Goal: Task Accomplishment & Management: Manage account settings

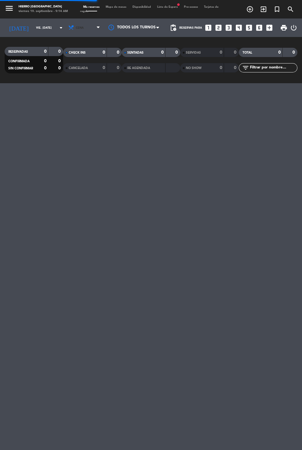
click at [68, 28] on icon at bounding box center [71, 28] width 6 height 6
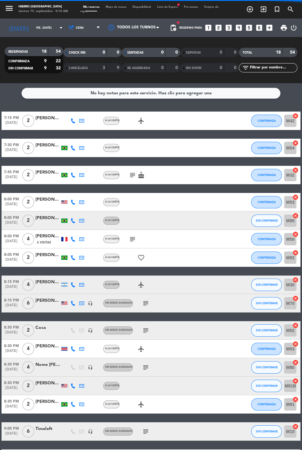
click at [76, 52] on span "CHECK INS" at bounding box center [77, 52] width 17 height 3
click at [68, 27] on icon at bounding box center [71, 28] width 6 height 6
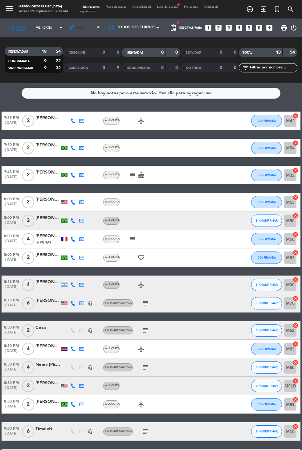
click at [76, 32] on span "Cena" at bounding box center [84, 28] width 37 height 14
click at [67, 56] on div "menu Hierro [GEOGRAPHIC_DATA] viernes 19. septiembre - 9:14 AM Mis reservas Map…" at bounding box center [151, 41] width 302 height 83
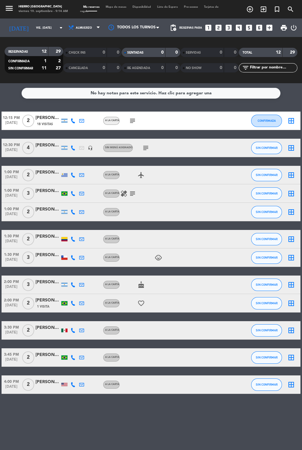
click at [145, 145] on icon "subject" at bounding box center [145, 147] width 7 height 7
click at [299, 91] on service-notes "No hay notas para este servicio. Haz clic para agregar una" at bounding box center [151, 93] width 302 height 11
click at [294, 144] on icon "border_all" at bounding box center [291, 147] width 7 height 7
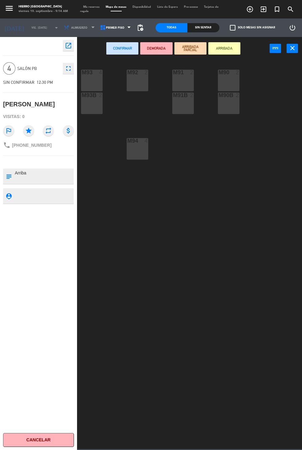
click at [96, 73] on div at bounding box center [92, 73] width 10 height 6
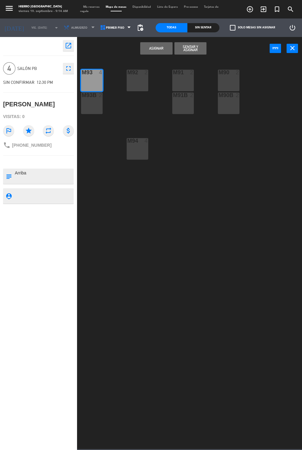
click at [155, 48] on button "Asignar" at bounding box center [156, 48] width 32 height 12
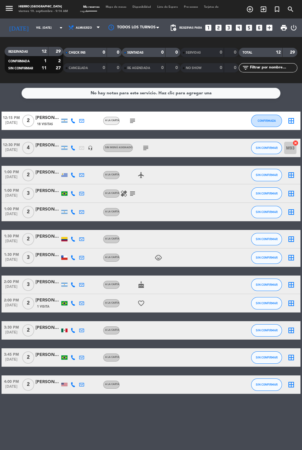
click at [132, 122] on icon "subject" at bounding box center [132, 120] width 7 height 7
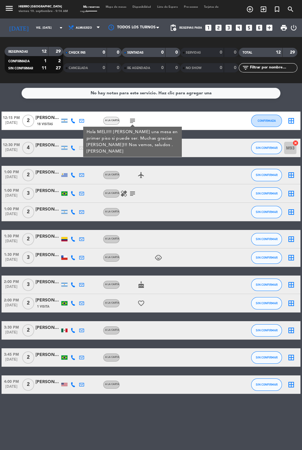
click at [294, 122] on icon "border_all" at bounding box center [291, 120] width 7 height 7
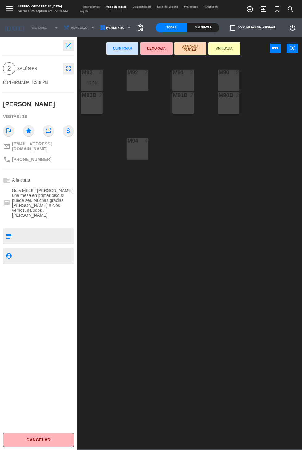
click at [146, 72] on div "2" at bounding box center [147, 73] width 4 height 6
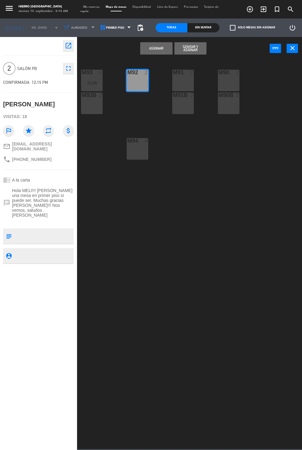
click at [156, 43] on button "Asignar" at bounding box center [156, 48] width 32 height 12
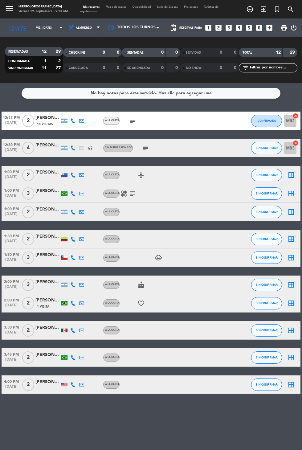
click at [133, 195] on icon "subject" at bounding box center [132, 193] width 7 height 7
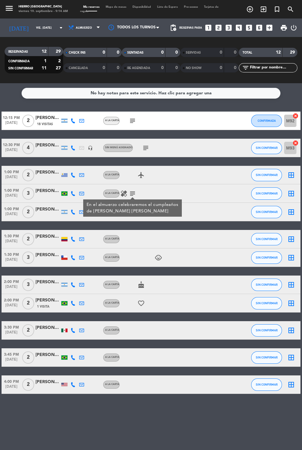
click at [293, 195] on icon "border_all" at bounding box center [291, 193] width 7 height 7
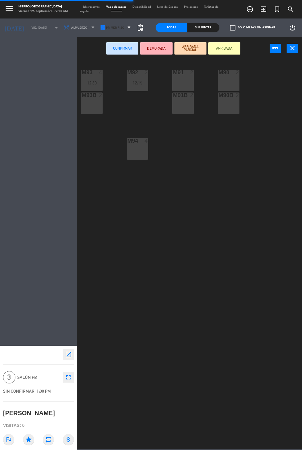
click at [118, 28] on span "Primer Piso" at bounding box center [115, 27] width 18 height 3
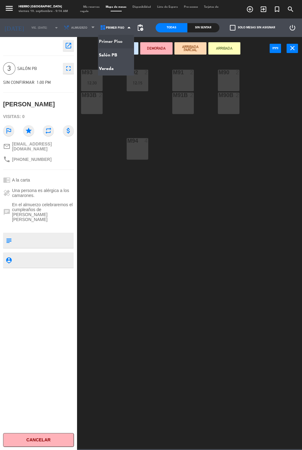
click at [114, 53] on ng-component "menu Hierro [GEOGRAPHIC_DATA] viernes 19. septiembre - 9:14 AM Mis reservas Map…" at bounding box center [151, 224] width 302 height 449
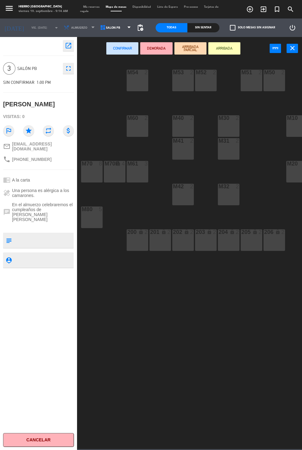
click at [247, 78] on div "M51 2" at bounding box center [252, 81] width 22 height 22
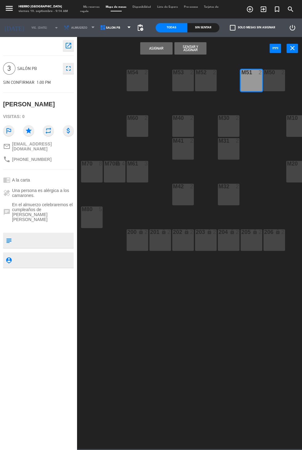
click at [272, 85] on div "M50 2" at bounding box center [275, 81] width 22 height 22
click at [164, 49] on button "Asignar" at bounding box center [156, 48] width 32 height 12
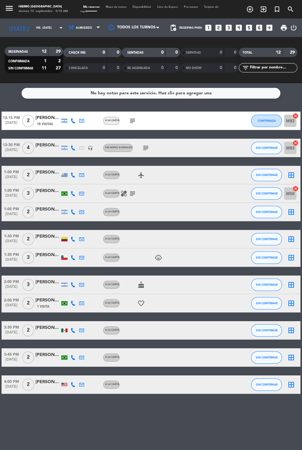
click at [293, 176] on icon "border_all" at bounding box center [291, 174] width 7 height 7
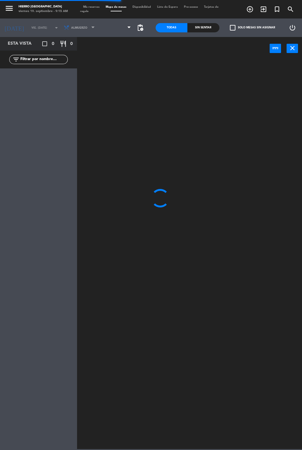
click at [118, 30] on span at bounding box center [116, 28] width 36 height 14
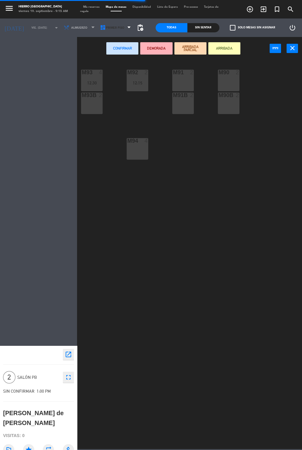
click at [121, 31] on span "Primer Piso" at bounding box center [116, 28] width 36 height 14
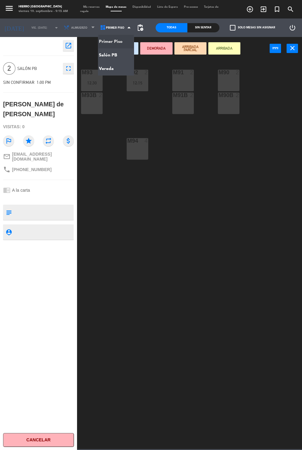
click at [117, 50] on ng-component "menu Hierro [GEOGRAPHIC_DATA] viernes 19. septiembre - 9:15 AM Mis reservas Map…" at bounding box center [151, 224] width 302 height 449
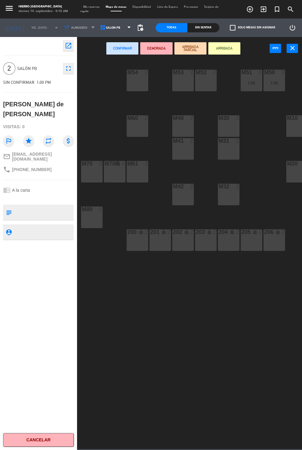
click at [229, 205] on div "M32 2" at bounding box center [229, 195] width 22 height 22
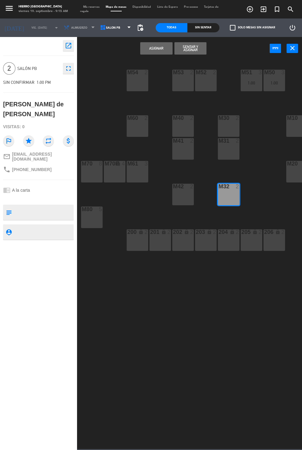
click at [146, 51] on button "Asignar" at bounding box center [156, 48] width 32 height 12
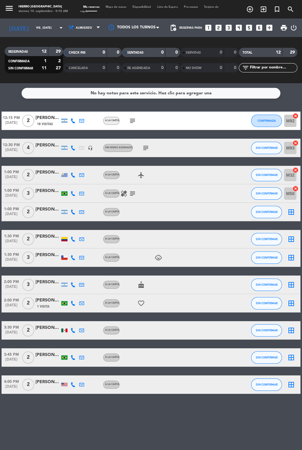
click at [294, 212] on icon "border_all" at bounding box center [291, 211] width 7 height 7
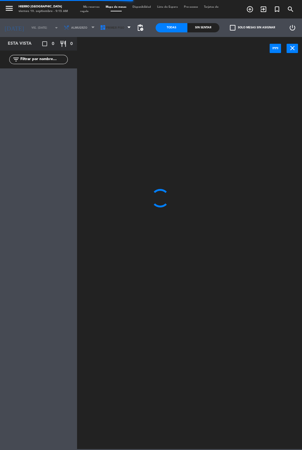
click at [127, 32] on span "Primer Piso" at bounding box center [116, 28] width 36 height 14
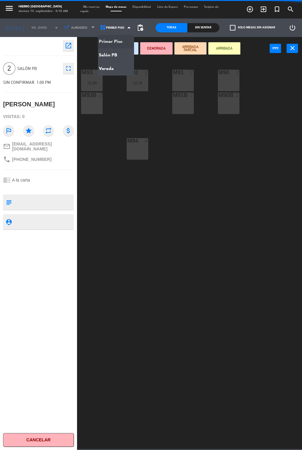
click at [119, 53] on ng-component "menu Hierro [GEOGRAPHIC_DATA] viernes 19. septiembre - 9:15 AM Mis reservas Map…" at bounding box center [151, 224] width 302 height 449
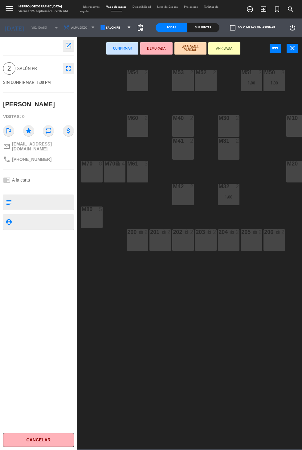
click at [185, 72] on div at bounding box center [183, 73] width 10 height 6
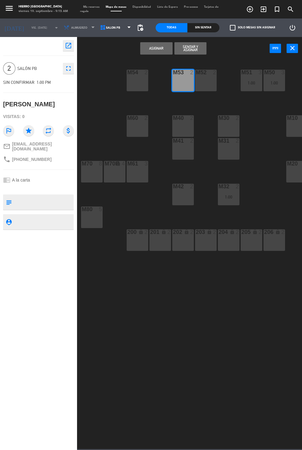
click at [160, 47] on button "Asignar" at bounding box center [156, 48] width 32 height 12
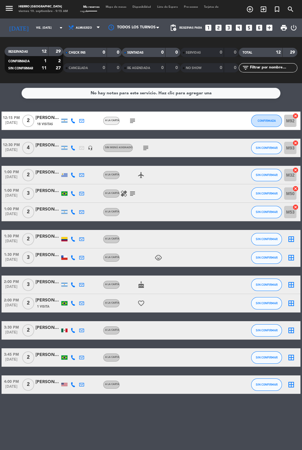
click at [142, 284] on icon "cake" at bounding box center [141, 284] width 7 height 7
click at [293, 257] on icon "border_all" at bounding box center [291, 257] width 7 height 7
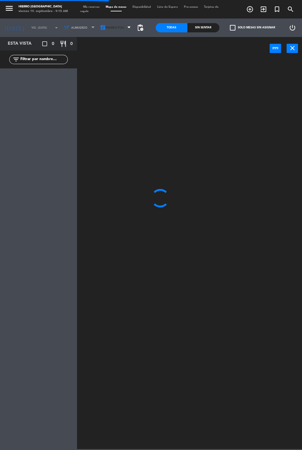
click at [120, 31] on span "Primer Piso" at bounding box center [116, 28] width 36 height 14
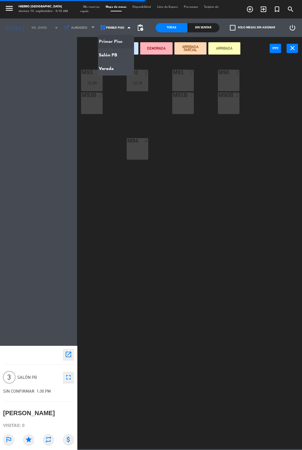
click at [109, 55] on ng-component "menu Hierro [GEOGRAPHIC_DATA] viernes 19. septiembre - 9:15 AM Mis reservas Map…" at bounding box center [151, 224] width 302 height 449
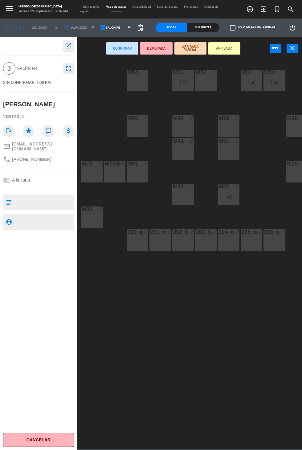
click at [183, 123] on div "M40 2" at bounding box center [183, 126] width 22 height 22
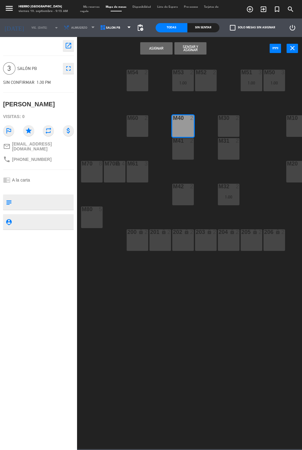
click at [181, 151] on div "M41 2" at bounding box center [183, 149] width 22 height 22
click at [149, 49] on button "Asignar" at bounding box center [156, 48] width 32 height 12
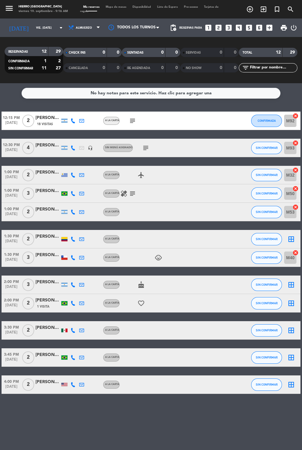
click at [143, 286] on icon "cake" at bounding box center [141, 284] width 7 height 7
click at [141, 305] on icon "favorite_border" at bounding box center [141, 303] width 7 height 7
click at [160, 261] on icon "child_care" at bounding box center [158, 257] width 7 height 7
click at [290, 236] on icon "border_all" at bounding box center [291, 239] width 7 height 7
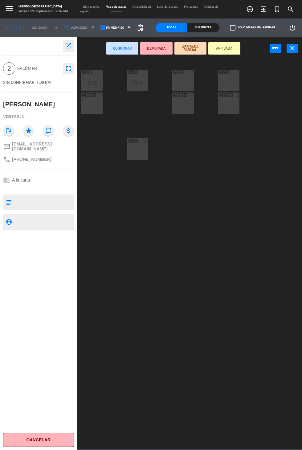
click at [236, 82] on div "M90 2" at bounding box center [229, 81] width 22 height 22
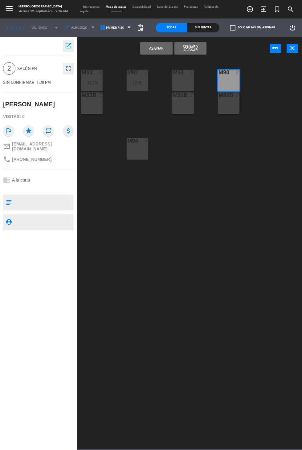
click at [155, 51] on button "Asignar" at bounding box center [156, 48] width 32 height 12
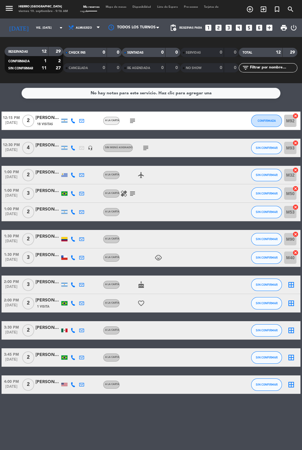
click at [139, 282] on icon "cake" at bounding box center [141, 284] width 7 height 7
click at [290, 288] on icon "border_all" at bounding box center [291, 284] width 7 height 7
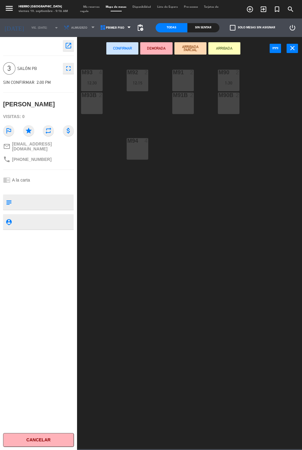
click at [186, 76] on div "M91 2" at bounding box center [183, 73] width 22 height 6
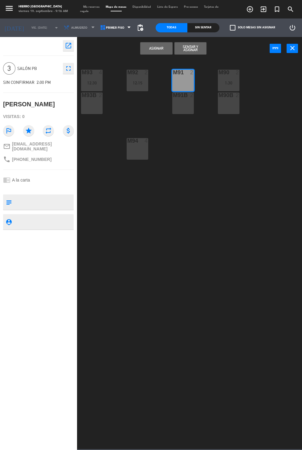
click at [182, 110] on div "M91B 2" at bounding box center [183, 104] width 22 height 22
click at [166, 47] on button "Asignar" at bounding box center [156, 48] width 32 height 12
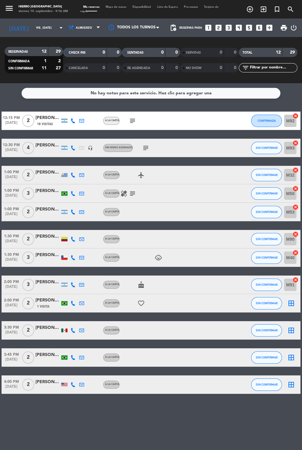
click at [143, 306] on icon "favorite_border" at bounding box center [141, 303] width 7 height 7
click at [290, 300] on icon "border_all" at bounding box center [291, 303] width 7 height 7
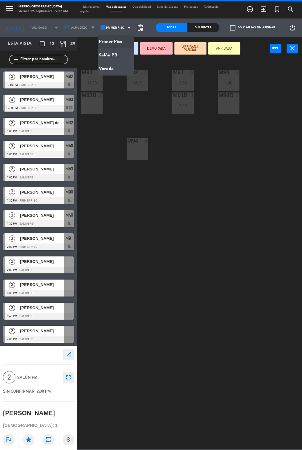
click at [121, 50] on ng-component "menu Hierro [GEOGRAPHIC_DATA] viernes 19. septiembre - 9:17 AM Mis reservas Map…" at bounding box center [151, 224] width 302 height 449
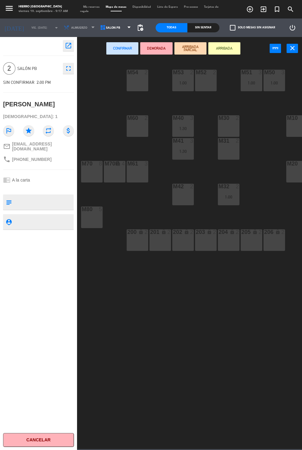
click at [186, 195] on div "M42 2" at bounding box center [183, 195] width 22 height 22
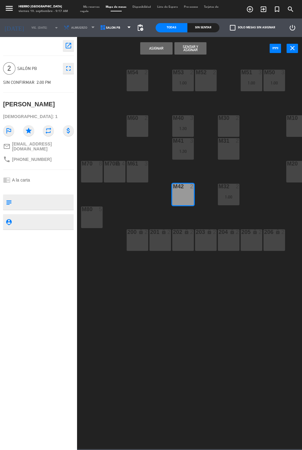
click at [157, 48] on button "Asignar" at bounding box center [156, 48] width 32 height 12
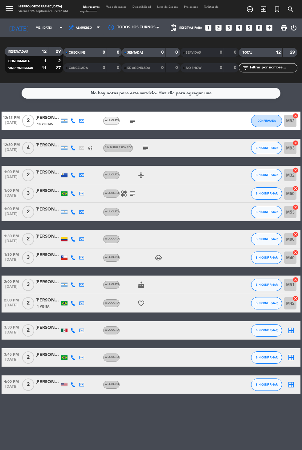
click at [291, 328] on icon "border_all" at bounding box center [291, 330] width 7 height 7
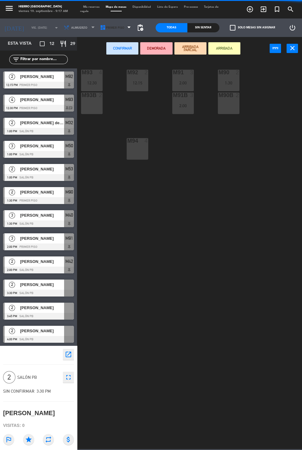
click at [120, 31] on span "Primer Piso" at bounding box center [116, 28] width 36 height 14
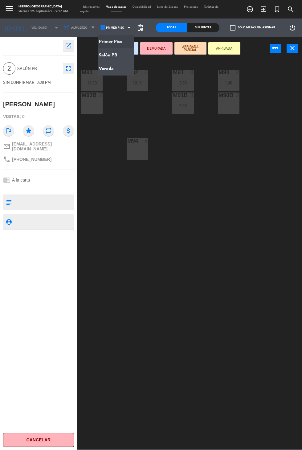
click at [118, 53] on ng-component "menu Hierro [GEOGRAPHIC_DATA] viernes 19. septiembre - 9:17 AM Mis reservas Map…" at bounding box center [151, 224] width 302 height 449
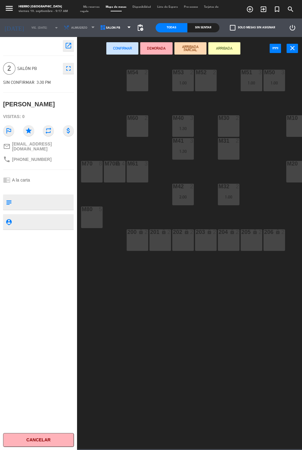
click at [196, 72] on div "M52" at bounding box center [196, 73] width 0 height 6
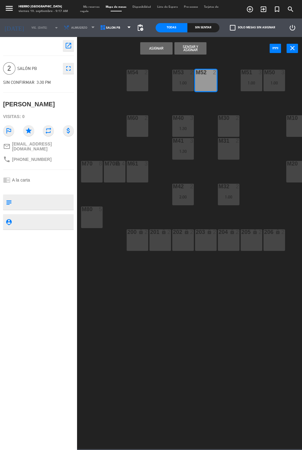
click at [212, 76] on div "M52 2" at bounding box center [206, 81] width 22 height 22
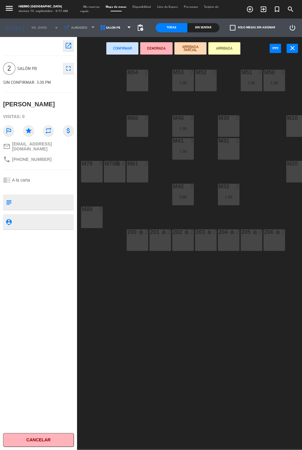
click at [186, 74] on div at bounding box center [183, 73] width 10 height 6
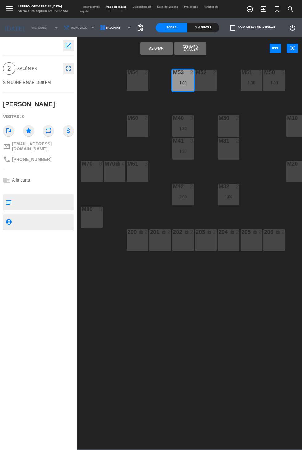
click at [162, 48] on button "Asignar" at bounding box center [156, 48] width 32 height 12
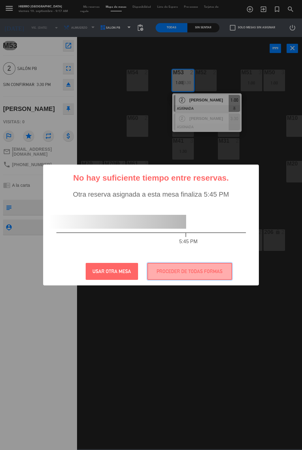
click at [190, 269] on button "PROCEDER DE TODAS FORMAS" at bounding box center [189, 271] width 85 height 17
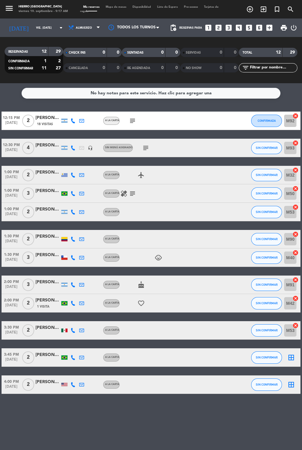
click at [293, 357] on icon "border_all" at bounding box center [291, 357] width 7 height 7
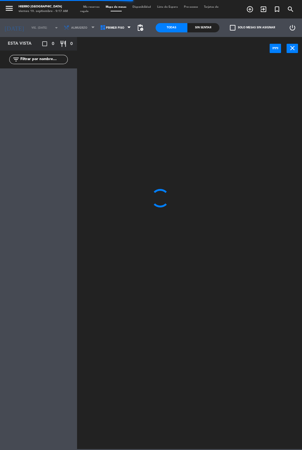
click at [83, 7] on span "Mis reservas" at bounding box center [91, 7] width 23 height 3
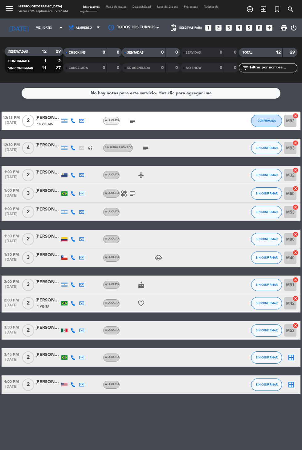
click at [2, 243] on span "[DATE]" at bounding box center [12, 242] width 20 height 7
click at [33, 27] on input "vie. [DATE]" at bounding box center [52, 28] width 39 height 10
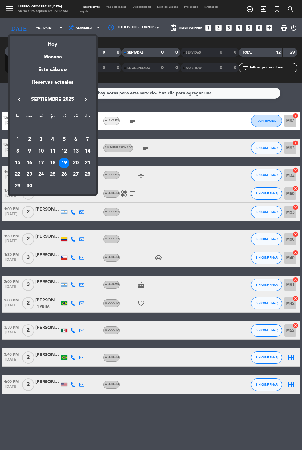
click at [46, 63] on div "Este sábado" at bounding box center [53, 69] width 86 height 17
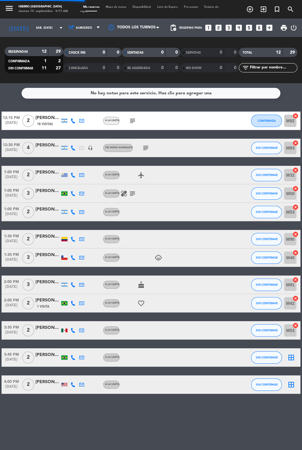
click at [33, 28] on input "sáb. [DATE]" at bounding box center [52, 28] width 39 height 10
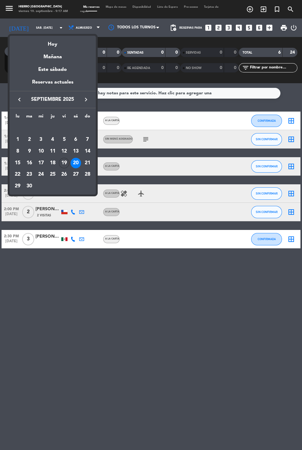
click at [285, 365] on div at bounding box center [151, 225] width 302 height 450
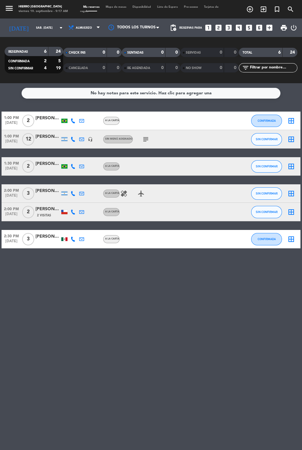
click at [143, 142] on icon "subject" at bounding box center [145, 139] width 7 height 7
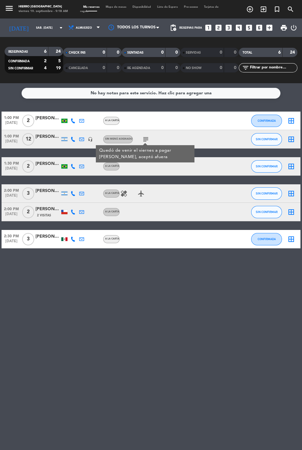
click at [33, 27] on input "sáb. [DATE]" at bounding box center [52, 28] width 39 height 10
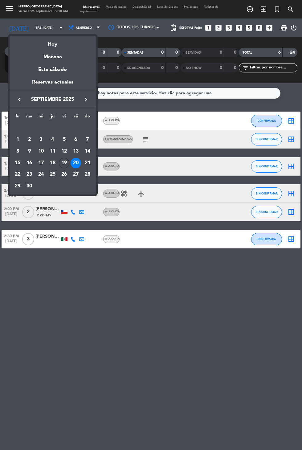
click at [87, 163] on div "21" at bounding box center [87, 163] width 10 height 10
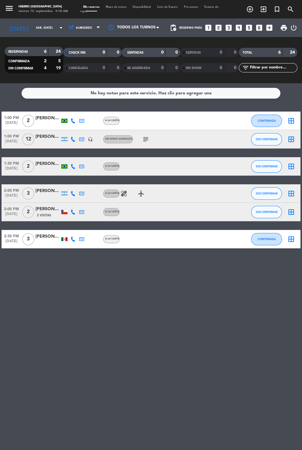
type input "dom. [DATE]"
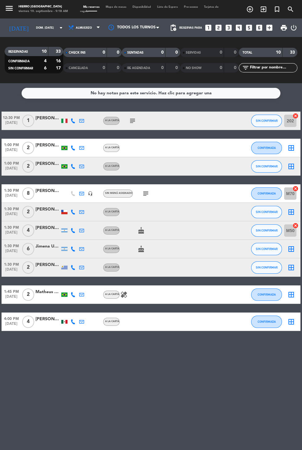
click at [72, 247] on icon at bounding box center [73, 249] width 5 height 5
click at [104, 397] on div "No hay notas para este servicio. Haz clic para agregar una 12:30 PM [DATE] 1 [P…" at bounding box center [151, 266] width 302 height 367
click at [139, 233] on icon "cake" at bounding box center [141, 230] width 7 height 7
click at [142, 249] on icon "cake" at bounding box center [141, 248] width 7 height 7
click at [49, 246] on div "Jimena Unia" at bounding box center [47, 246] width 25 height 7
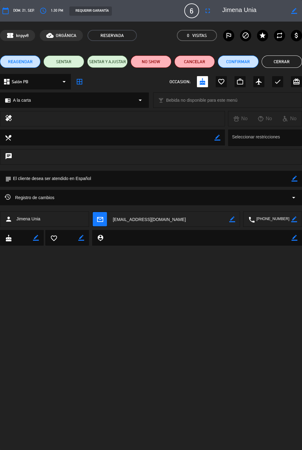
click at [284, 61] on button "Cerrar" at bounding box center [282, 62] width 40 height 12
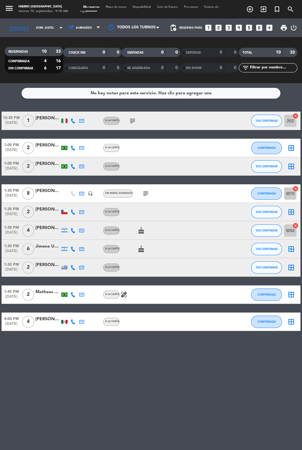
click at [67, 251] on div at bounding box center [64, 249] width 6 height 4
click at [75, 247] on icon at bounding box center [73, 249] width 5 height 5
click at [86, 239] on span at bounding box center [88, 239] width 5 height 5
click at [33, 27] on input "dom. [DATE]" at bounding box center [52, 28] width 39 height 10
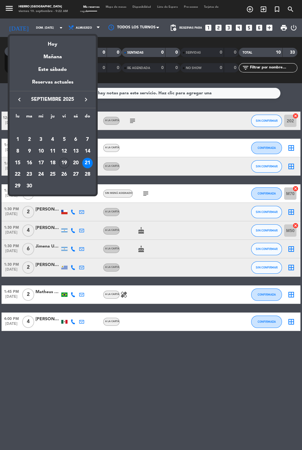
click at [81, 27] on div at bounding box center [151, 225] width 302 height 450
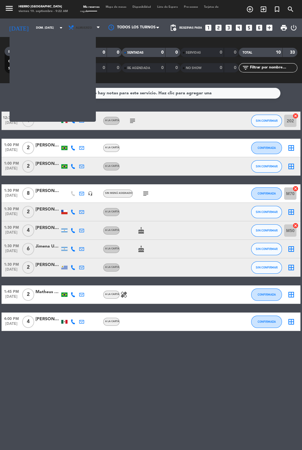
click at [89, 24] on span "Almuerzo" at bounding box center [84, 28] width 37 height 14
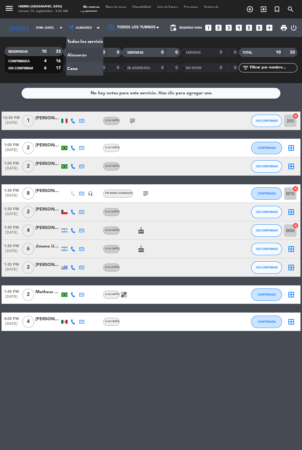
click at [83, 68] on div "menu Hierro [GEOGRAPHIC_DATA] viernes 19. septiembre - 9:22 AM Mis reservas Map…" at bounding box center [151, 41] width 302 height 83
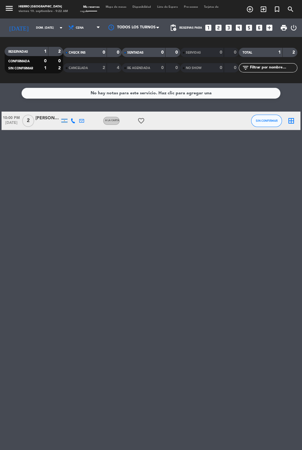
click at [140, 124] on icon "favorite_border" at bounding box center [141, 120] width 7 height 7
click at [77, 24] on span "Cena" at bounding box center [84, 28] width 37 height 14
click at [88, 54] on div "menu Hierro [GEOGRAPHIC_DATA] viernes 19. septiembre - 9:24 AM Mis reservas Map…" at bounding box center [151, 41] width 302 height 83
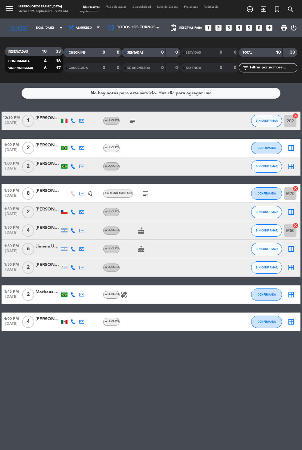
click at [42, 229] on div "[PERSON_NAME]" at bounding box center [47, 227] width 25 height 7
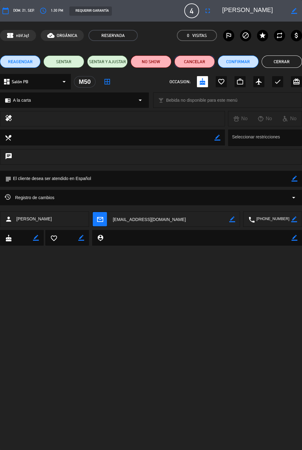
click at [194, 62] on button "Cancelar" at bounding box center [195, 62] width 40 height 12
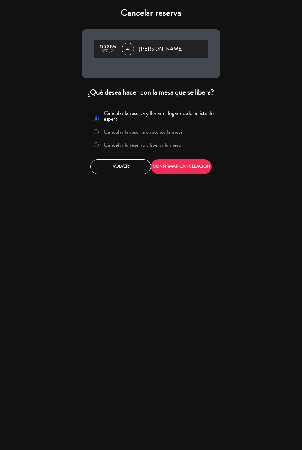
click at [149, 149] on label "Cancelar la reserva y liberar la mesa" at bounding box center [137, 145] width 94 height 11
click at [175, 172] on button "CONFIRMAR CANCELACIÓN" at bounding box center [181, 166] width 61 height 14
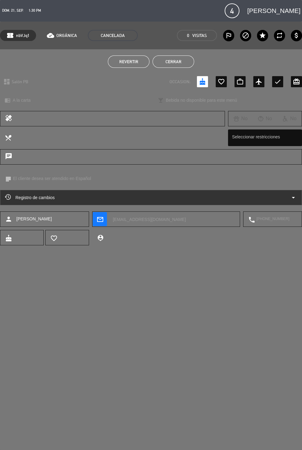
click at [175, 61] on button "Cerrar" at bounding box center [174, 62] width 42 height 12
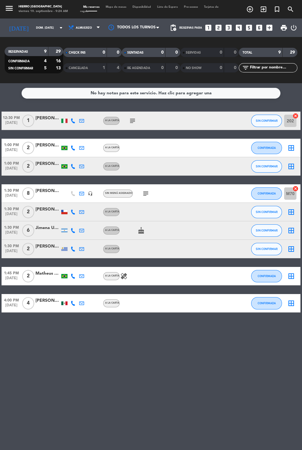
click at [146, 193] on icon "subject" at bounding box center [145, 193] width 7 height 7
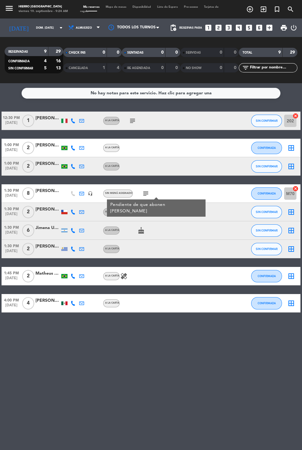
click at [121, 7] on span "Mapa de mesas" at bounding box center [116, 7] width 27 height 3
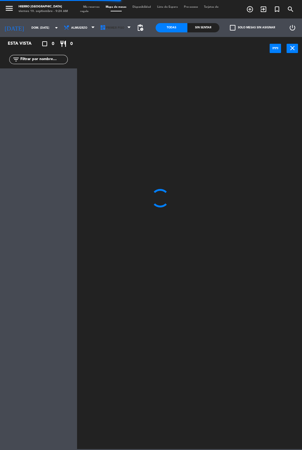
click at [119, 32] on span "Primer Piso" at bounding box center [116, 28] width 36 height 14
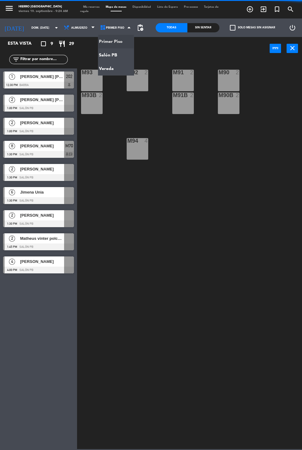
click at [116, 56] on ng-component "menu Hierro [GEOGRAPHIC_DATA] viernes 19. septiembre - 9:24 AM Mis reservas Map…" at bounding box center [151, 224] width 302 height 449
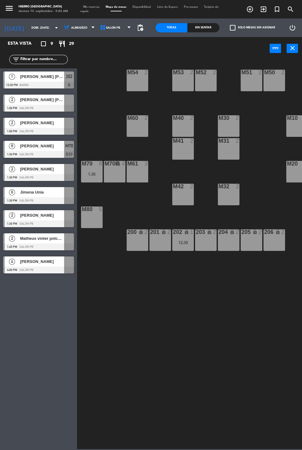
click at [251, 81] on div "M51 2" at bounding box center [252, 81] width 22 height 22
click at [272, 88] on div "M50 2" at bounding box center [275, 81] width 22 height 22
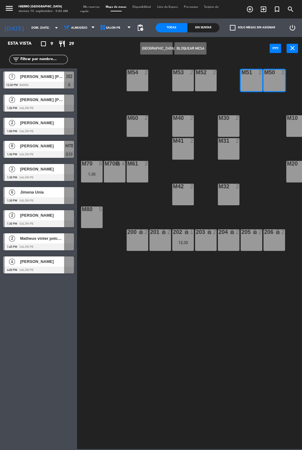
click at [155, 47] on button "[GEOGRAPHIC_DATA]" at bounding box center [156, 48] width 32 height 12
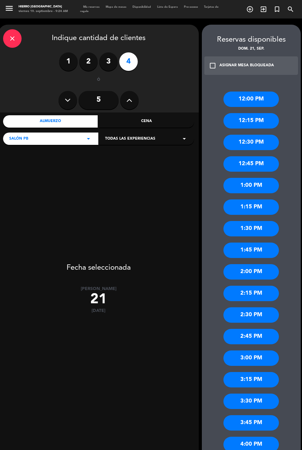
click at [261, 189] on div "1:00 PM" at bounding box center [252, 185] width 56 height 15
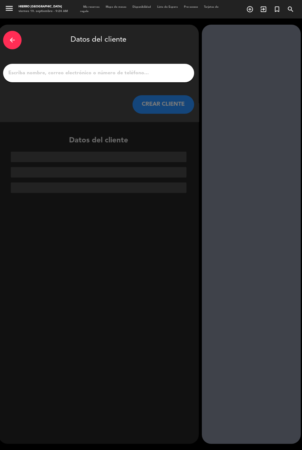
click at [168, 71] on input "1" at bounding box center [99, 73] width 182 height 9
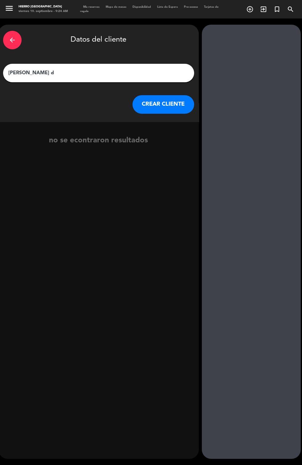
type input "[PERSON_NAME]"
click at [175, 109] on button "CREAR CLIENTE" at bounding box center [164, 104] width 62 height 19
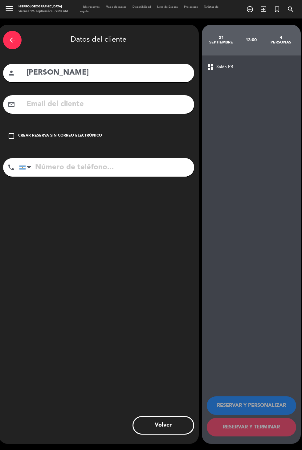
click at [90, 131] on div "check_box_outline_blank Crear reserva sin correo electrónico" at bounding box center [98, 136] width 191 height 19
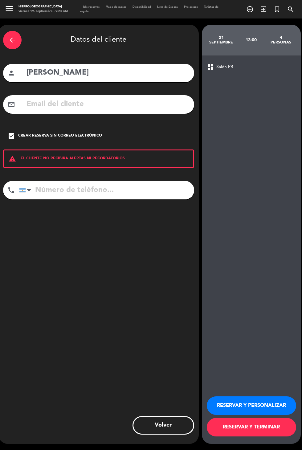
click at [263, 415] on button "RESERVAR Y PERSONALIZAR" at bounding box center [251, 406] width 89 height 19
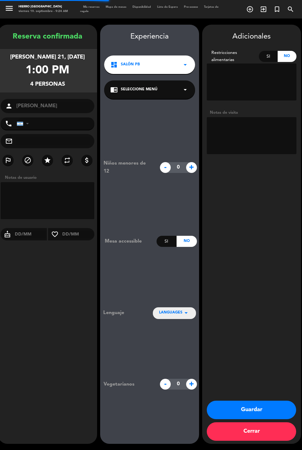
scroll to position [25, 0]
click at [268, 415] on button "Guardar" at bounding box center [251, 410] width 89 height 19
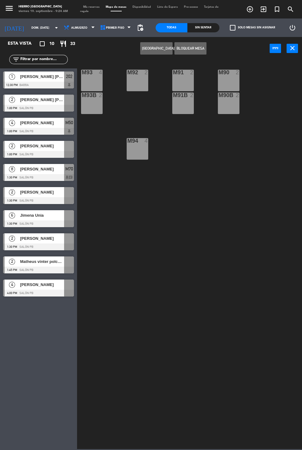
click at [95, 7] on span "Mis reservas" at bounding box center [91, 7] width 23 height 3
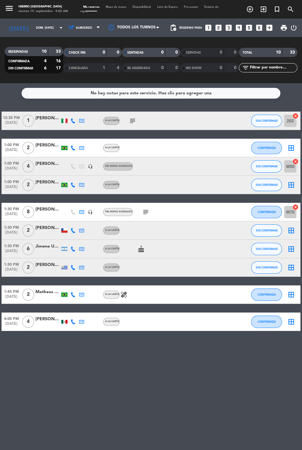
click at [293, 245] on icon "border_all" at bounding box center [291, 248] width 7 height 7
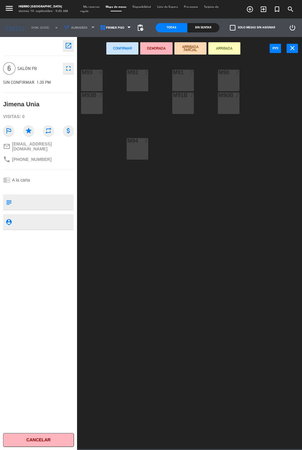
click at [96, 81] on div "M93 4" at bounding box center [92, 81] width 22 height 22
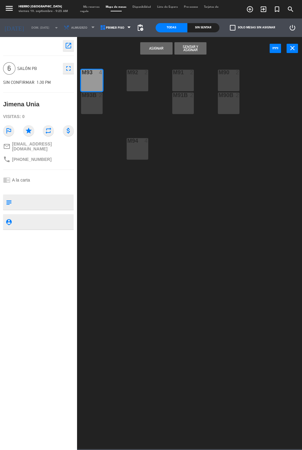
click at [96, 107] on div "M93B 2" at bounding box center [92, 104] width 22 height 22
click at [146, 52] on button "Asignar" at bounding box center [156, 48] width 32 height 12
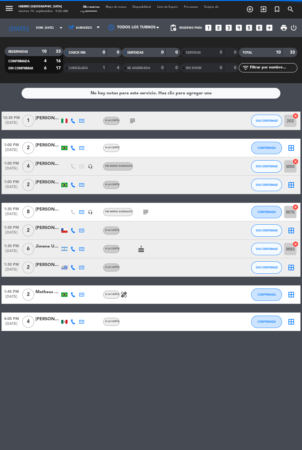
click at [33, 23] on input "dom. [DATE]" at bounding box center [52, 28] width 39 height 10
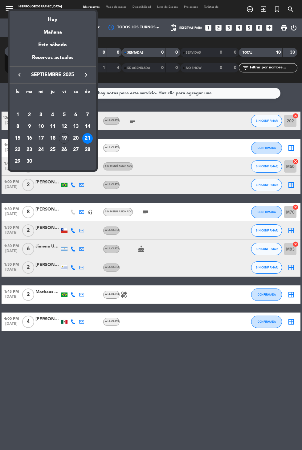
click at [54, 16] on div "Hoy" at bounding box center [53, 17] width 86 height 13
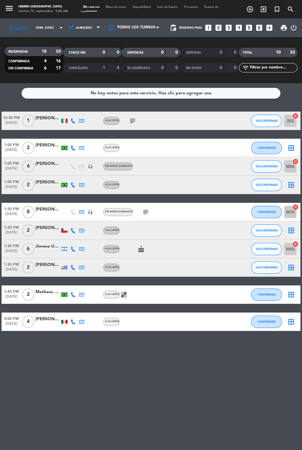
type input "vie. [DATE]"
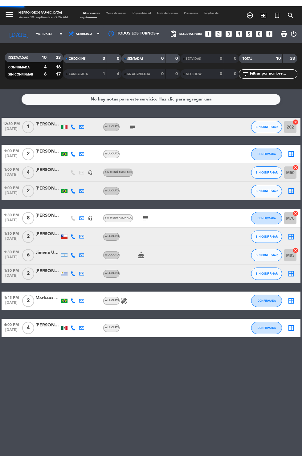
scroll to position [23, 0]
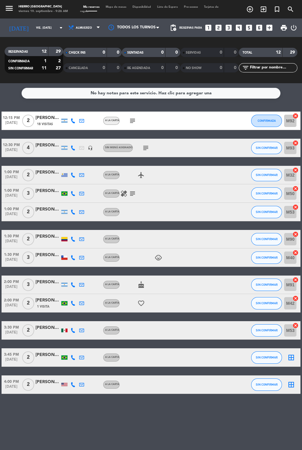
click at [147, 144] on icon "subject" at bounding box center [145, 147] width 7 height 7
click at [131, 117] on icon "subject" at bounding box center [132, 120] width 7 height 7
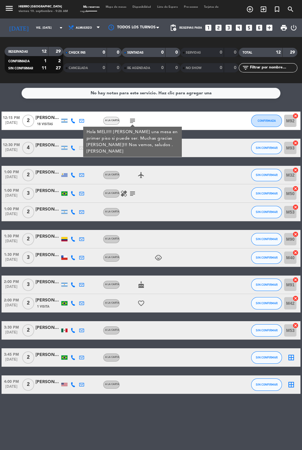
click at [125, 190] on icon "healing" at bounding box center [123, 193] width 7 height 7
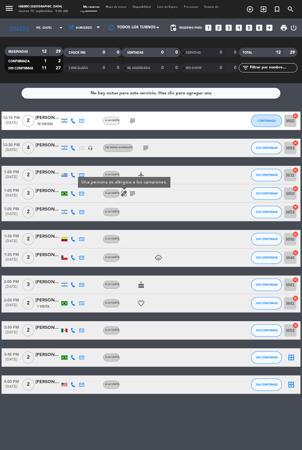
click at [139, 281] on icon "cake" at bounding box center [141, 284] width 7 height 7
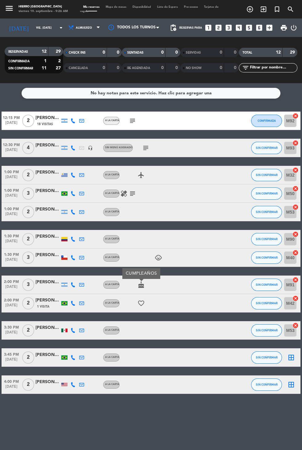
click at [139, 300] on icon "favorite_border" at bounding box center [141, 303] width 7 height 7
click at [119, 7] on span "Mapa de mesas" at bounding box center [116, 7] width 27 height 3
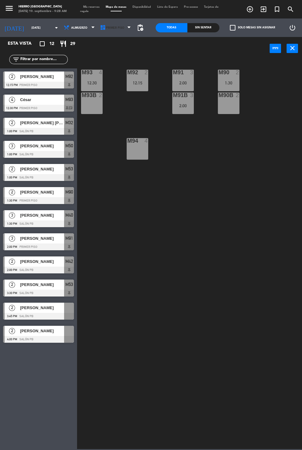
click at [113, 32] on span "Primer Piso" at bounding box center [116, 28] width 36 height 14
click at [114, 55] on ng-component "menu Hierro Palermo viernes 19. septiembre - 9:28 AM Mis reservas Mapa de mesas…" at bounding box center [151, 224] width 302 height 449
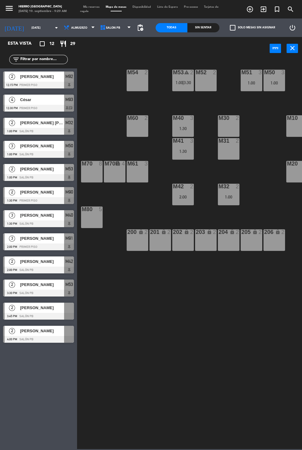
click at [107, 436] on div "M54 2 M53 warning 2 1:00 | 3:30 M52 2 M51 3 1:00 M50 3 1:00 M60 2 M40 3 1:30 M3…" at bounding box center [191, 254] width 222 height 390
